Goal: Find specific page/section: Find specific page/section

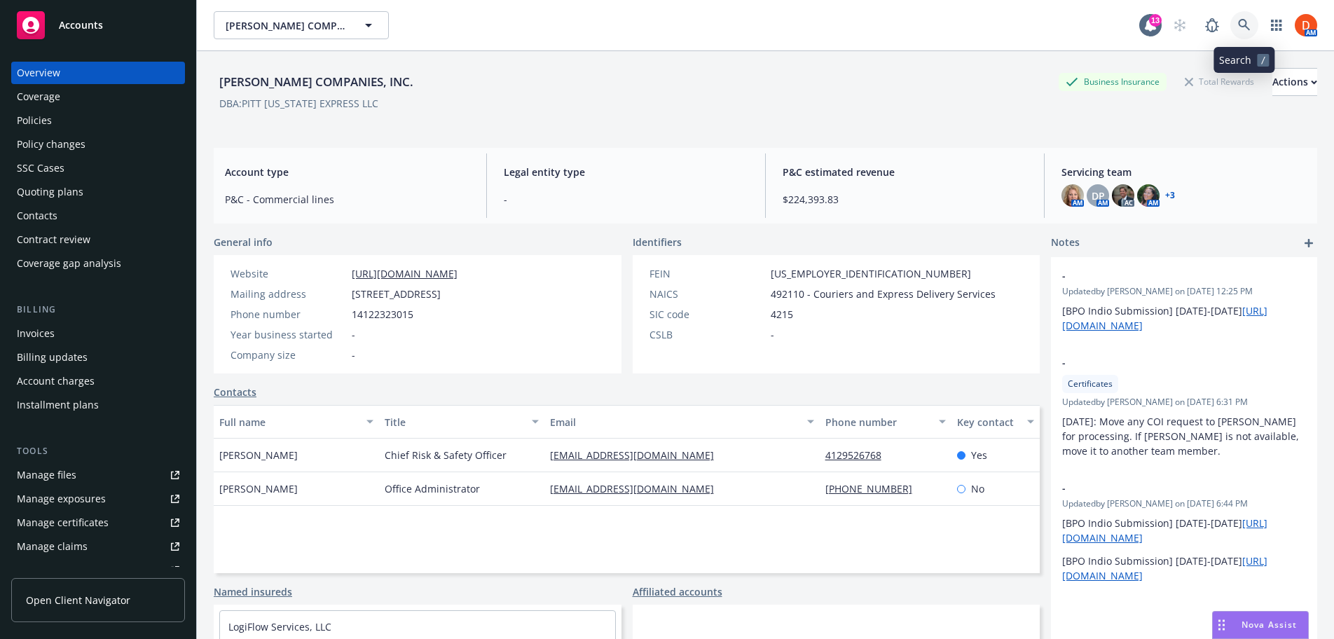
click at [1243, 22] on icon at bounding box center [1244, 25] width 13 height 13
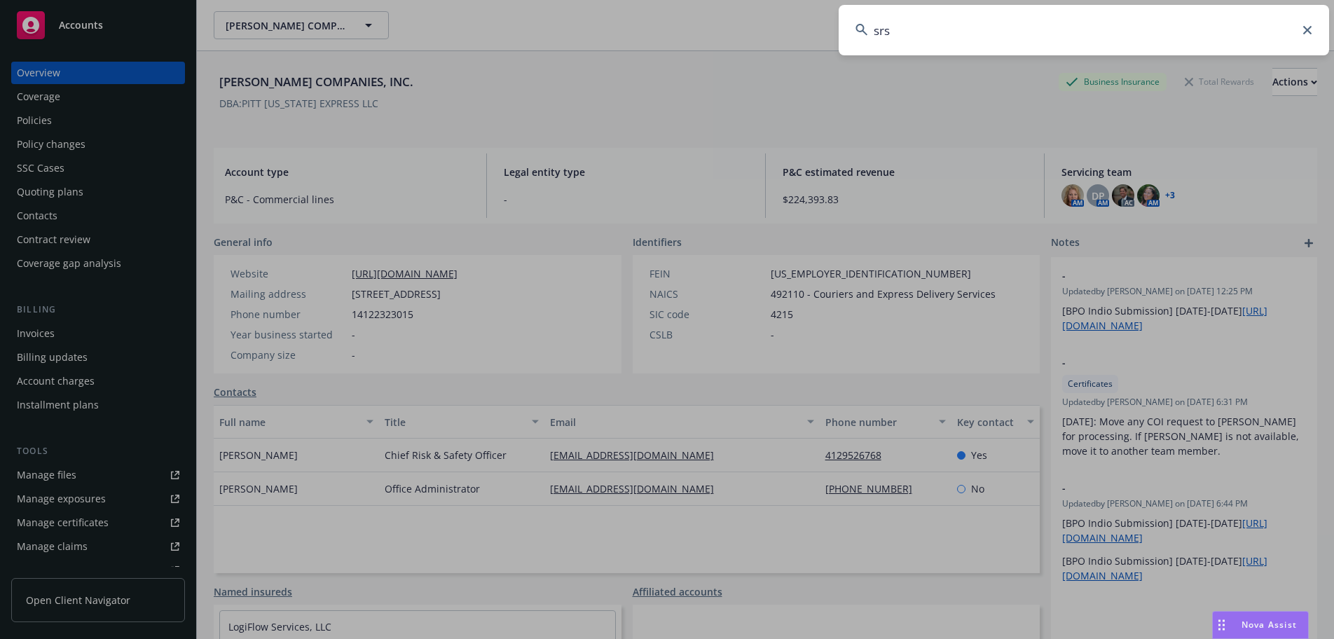
type input "srsc"
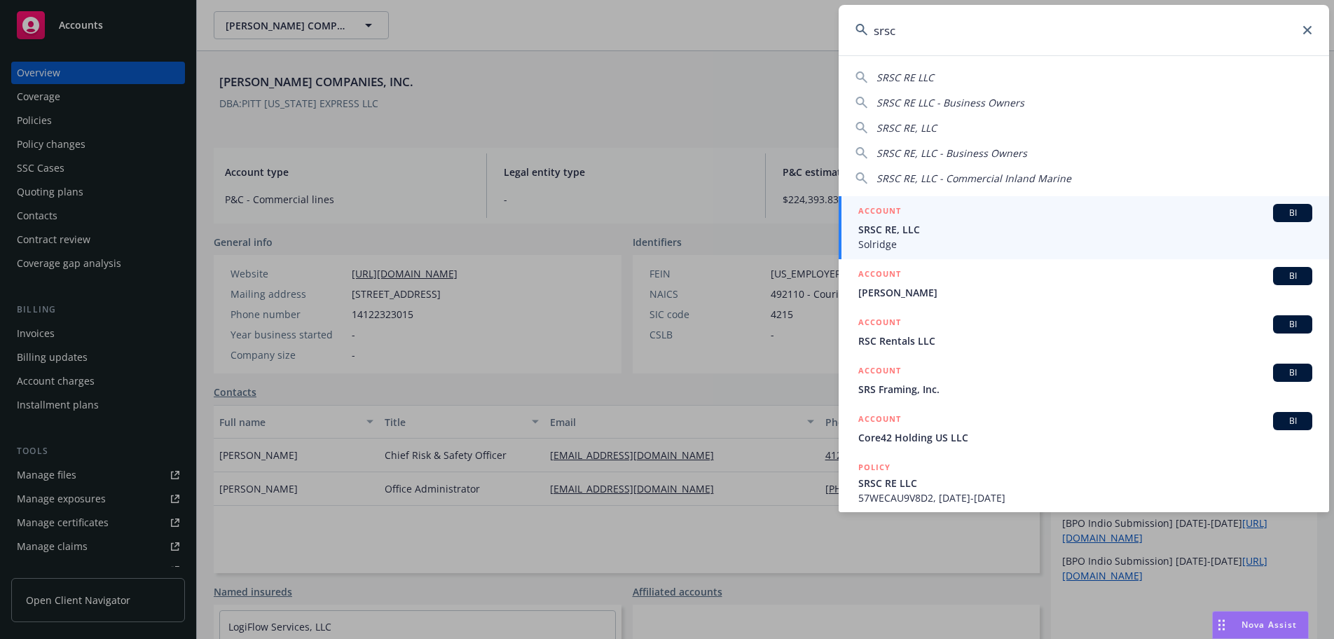
click at [937, 227] on span "SRSC RE, LLC" at bounding box center [1085, 229] width 454 height 15
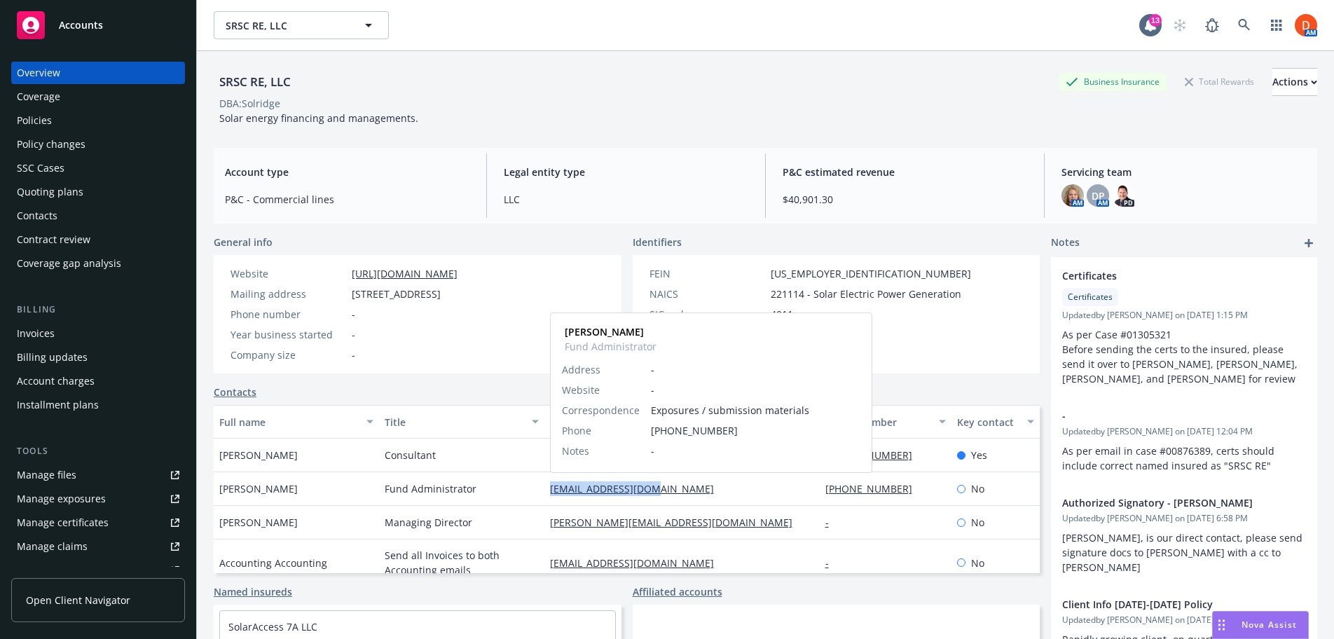
copy link "[EMAIL_ADDRESS][DOMAIN_NAME]"
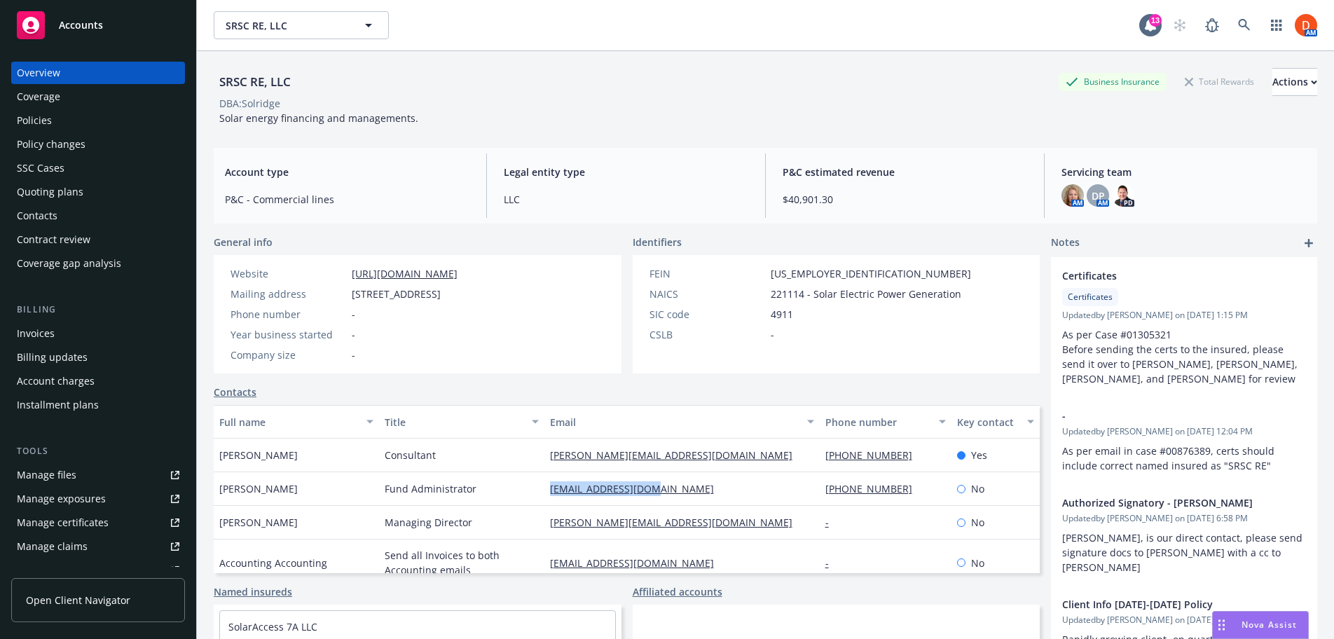
click at [125, 195] on div "Quoting plans" at bounding box center [98, 192] width 163 height 22
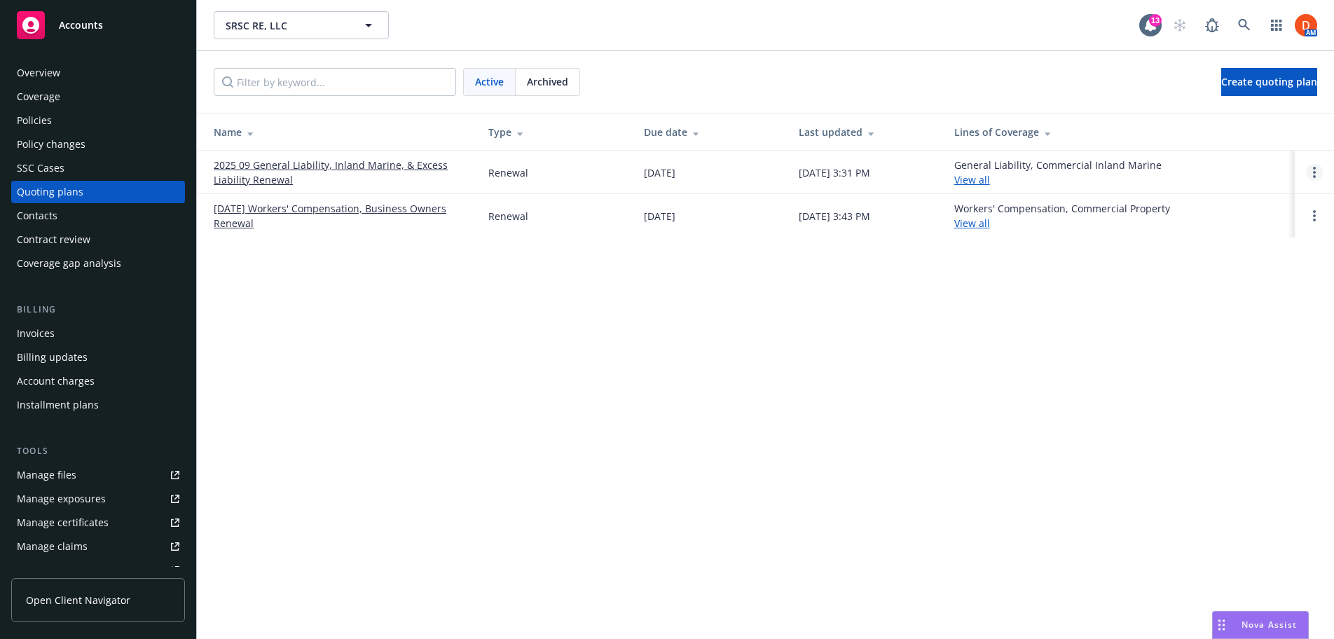
click at [1313, 170] on icon "Open options" at bounding box center [1314, 172] width 3 height 11
click at [1240, 76] on span "Copy logging email" at bounding box center [1242, 77] width 123 height 13
click at [1248, 20] on icon at bounding box center [1244, 25] width 13 height 13
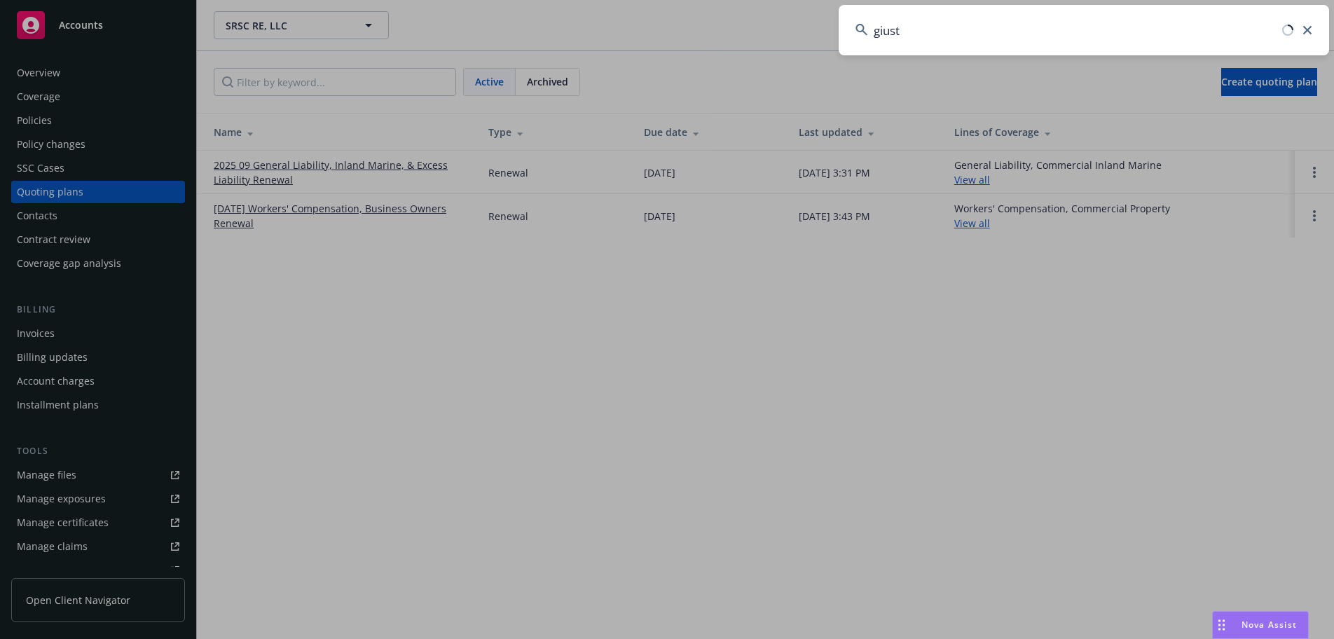
type input "[PERSON_NAME]"
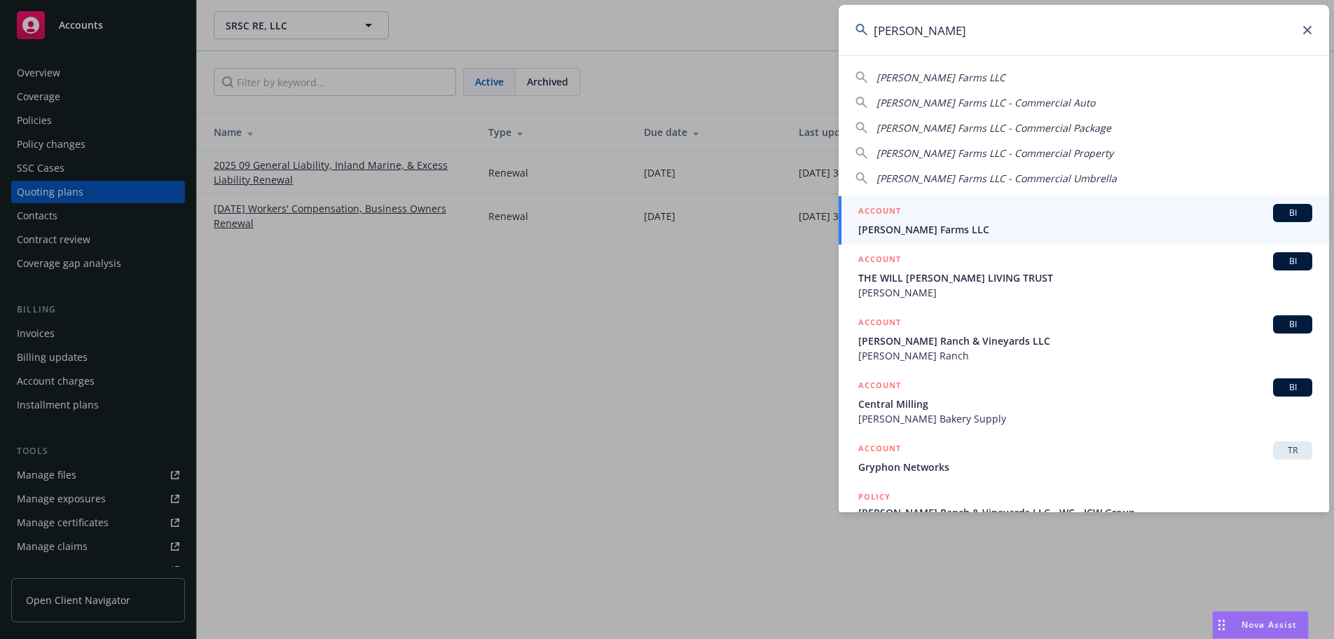
click at [1038, 223] on span "[PERSON_NAME] Farms LLC" at bounding box center [1085, 229] width 454 height 15
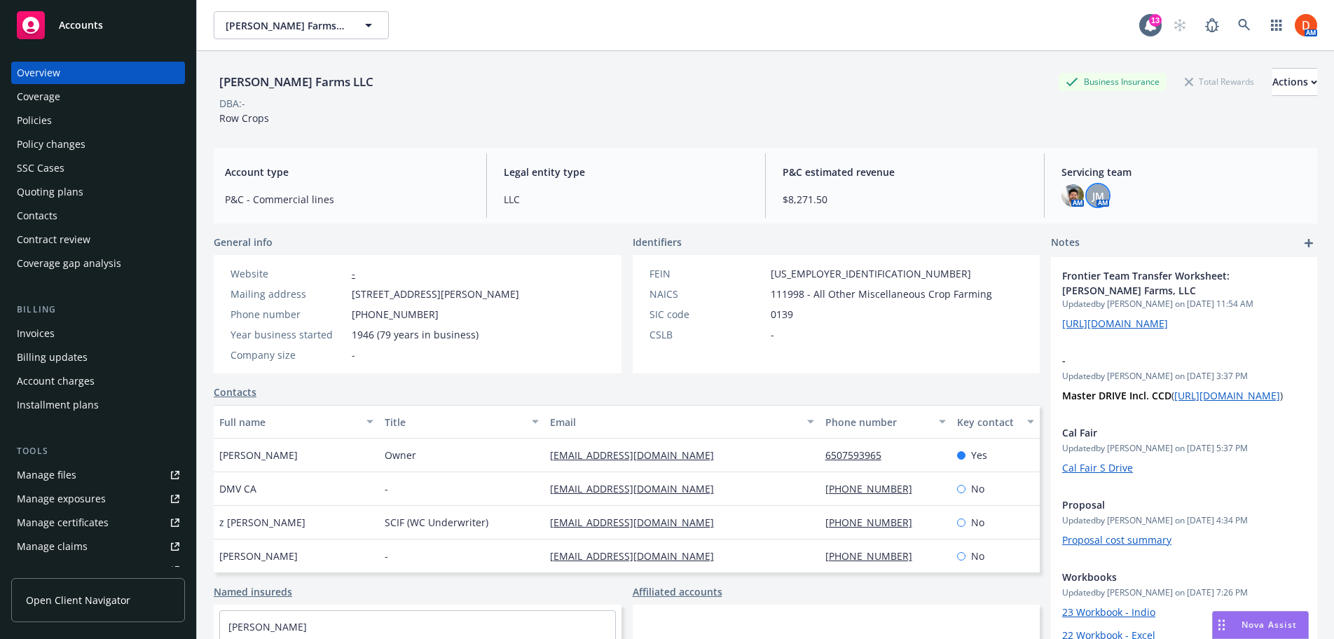
click at [1105, 200] on div "JM" at bounding box center [1097, 195] width 22 height 22
click at [841, 175] on span "P&C estimated revenue" at bounding box center [904, 172] width 244 height 15
click at [1100, 198] on span "JM" at bounding box center [1098, 195] width 12 height 15
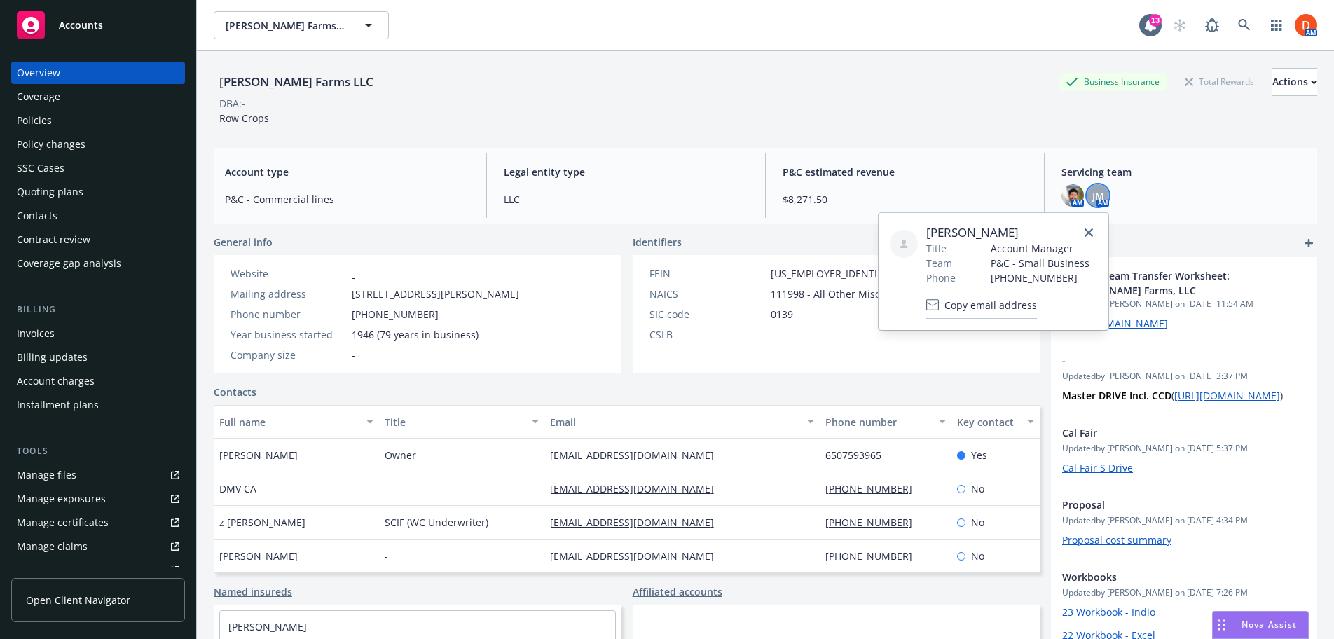
click at [860, 167] on span "P&C estimated revenue" at bounding box center [904, 172] width 244 height 15
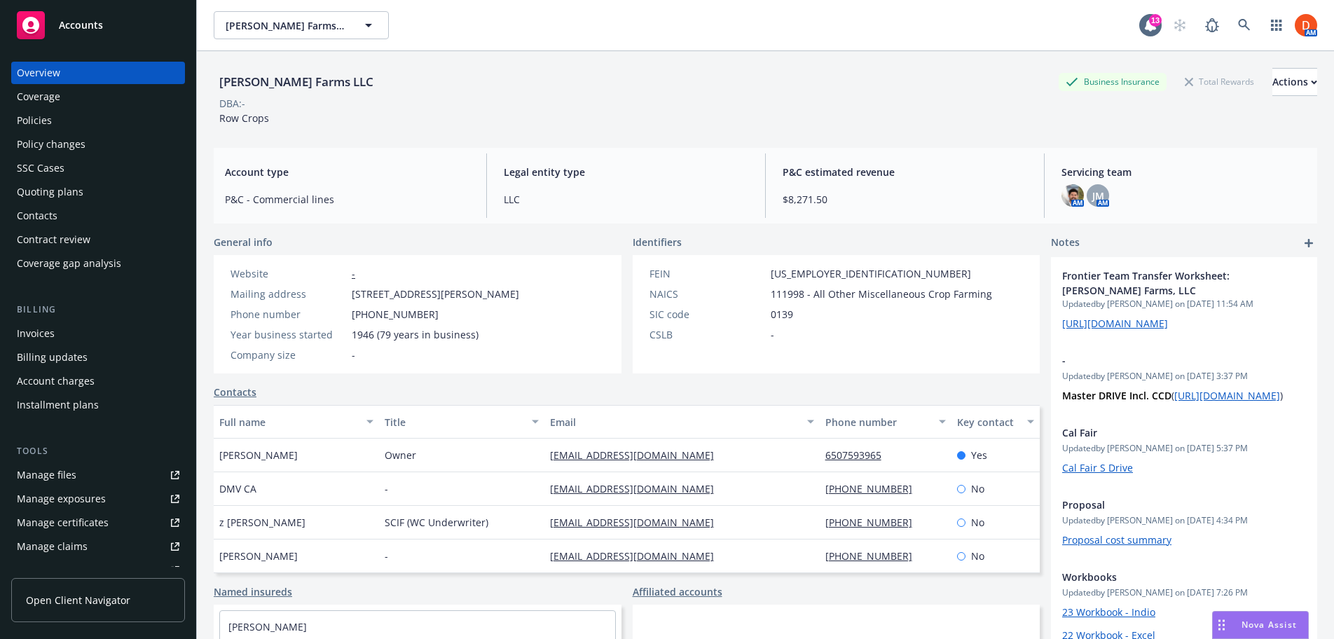
click at [88, 116] on div "Policies" at bounding box center [98, 120] width 163 height 22
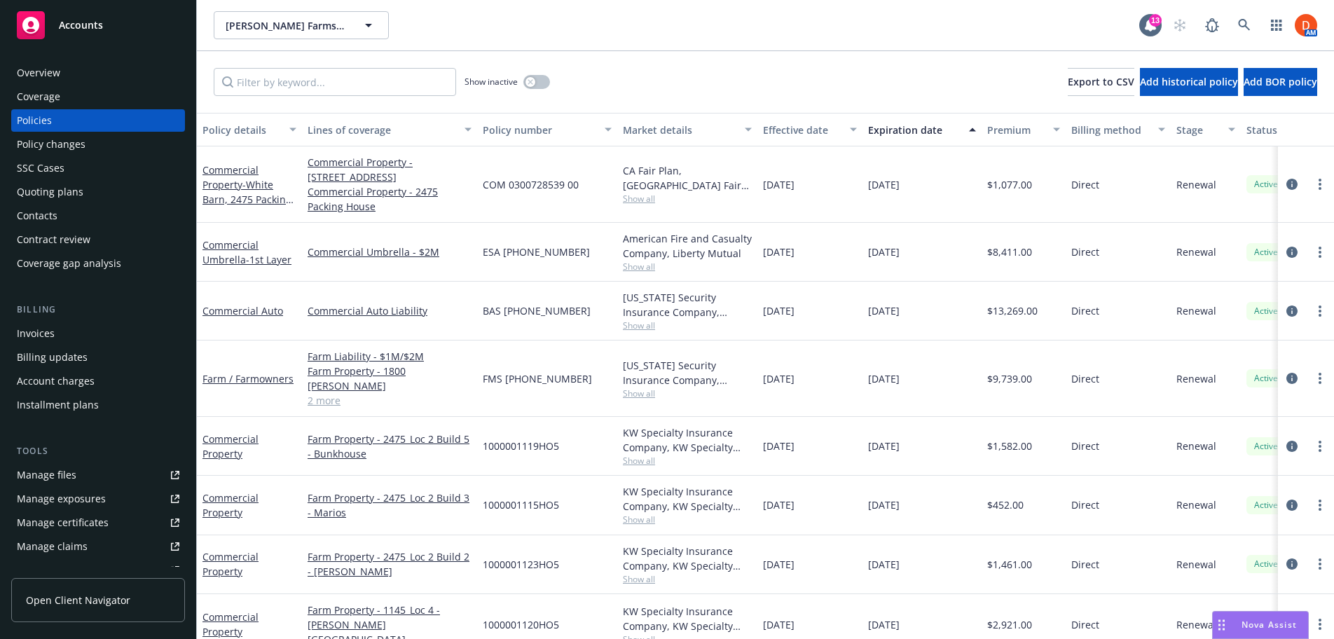
click at [90, 74] on div "Overview" at bounding box center [98, 73] width 163 height 22
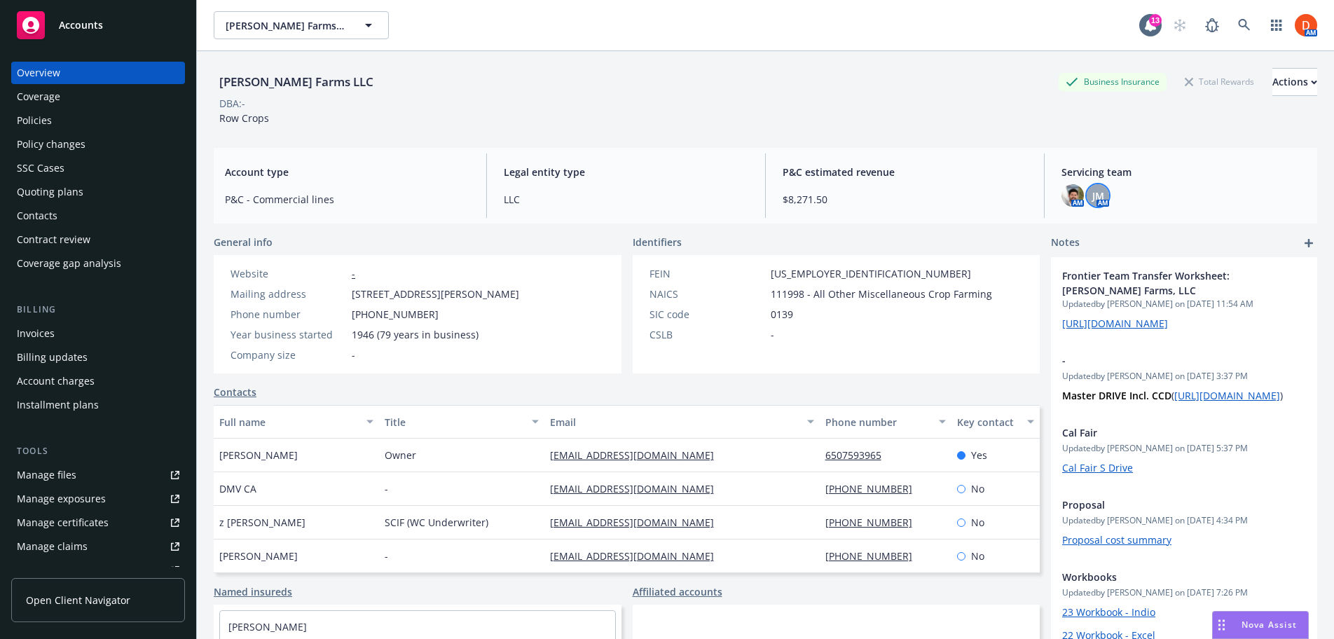
click at [1105, 188] on div "JM" at bounding box center [1097, 195] width 22 height 22
click at [1195, 228] on div "[PERSON_NAME] Farms LLC Business Insurance Total Rewards Actions DBA: - Row Cro…" at bounding box center [765, 362] width 1103 height 622
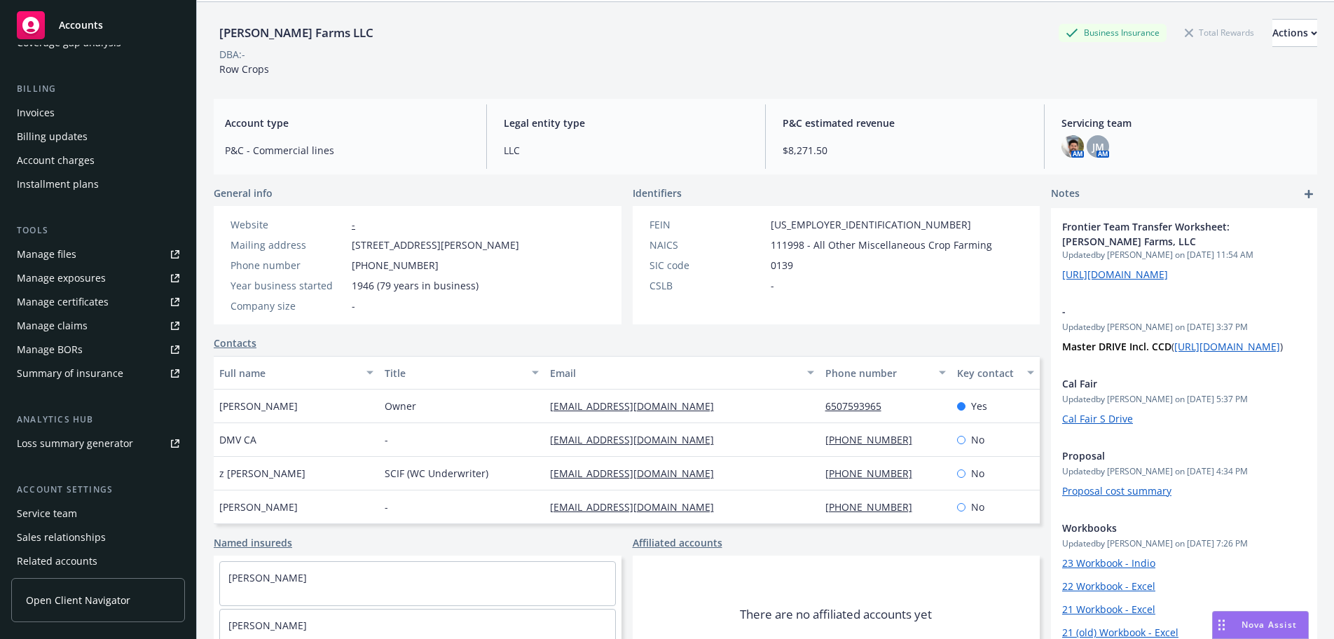
scroll to position [274, 0]
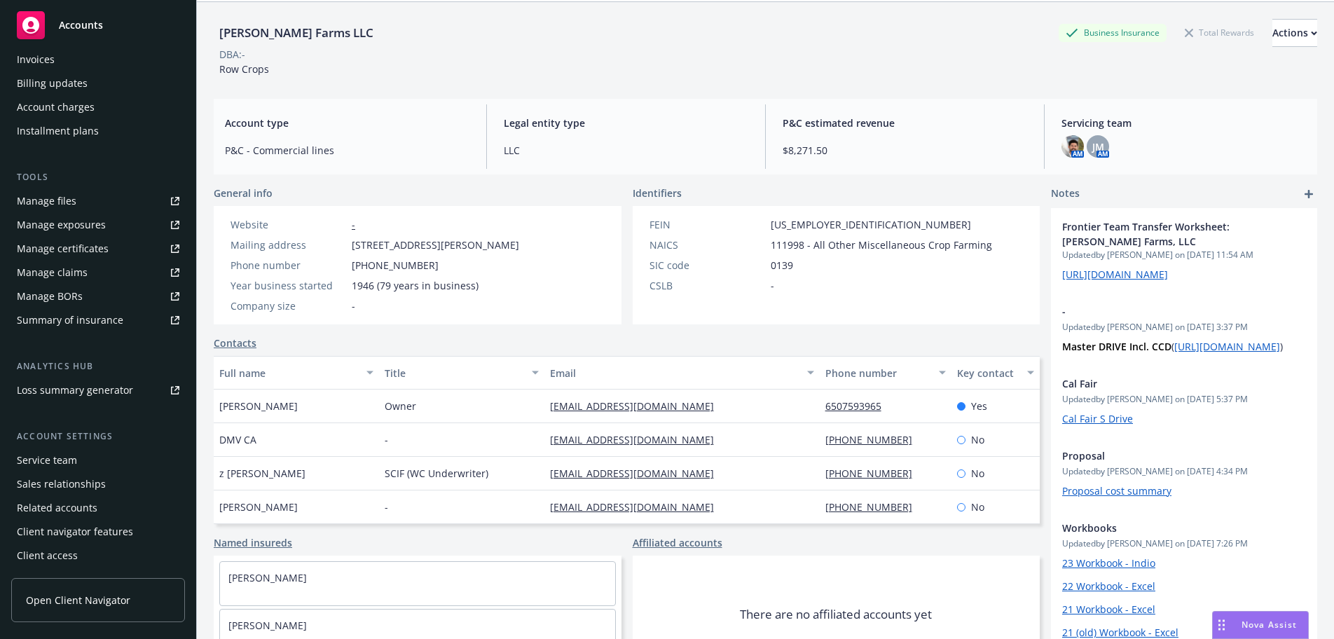
click at [50, 450] on div "Service team" at bounding box center [47, 460] width 60 height 22
